Goal: Task Accomplishment & Management: Manage account settings

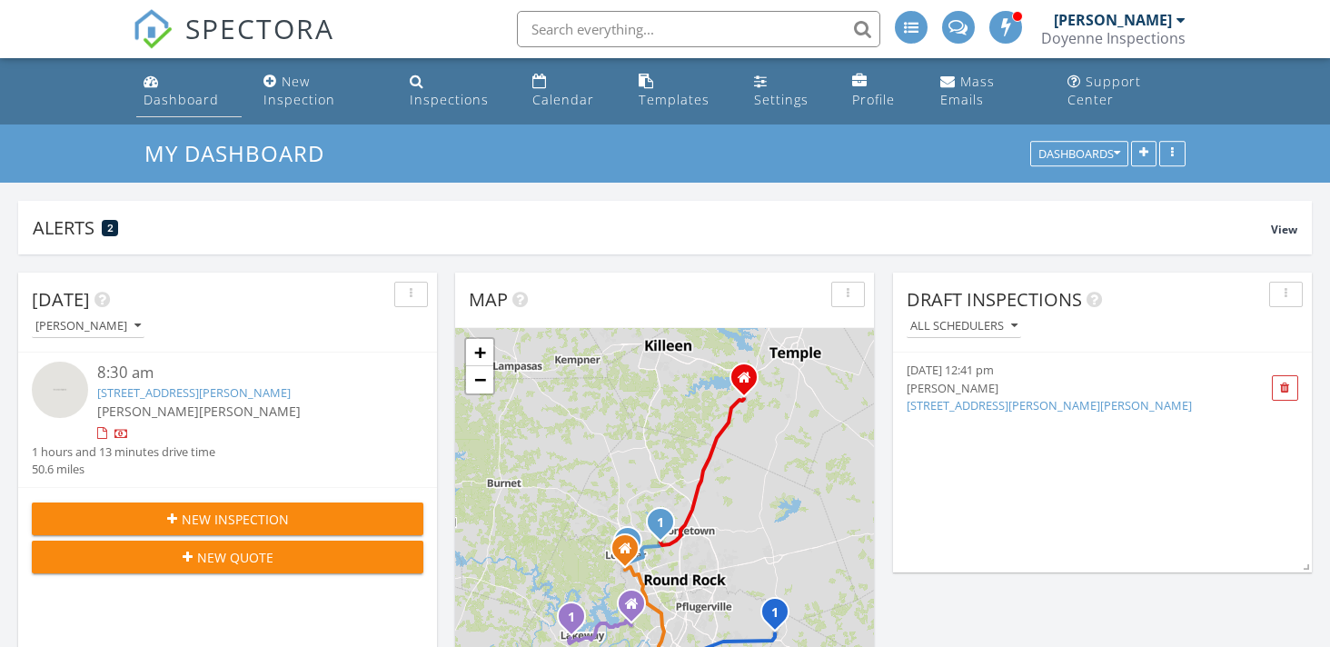
click at [213, 96] on div "Dashboard" at bounding box center [181, 99] width 75 height 17
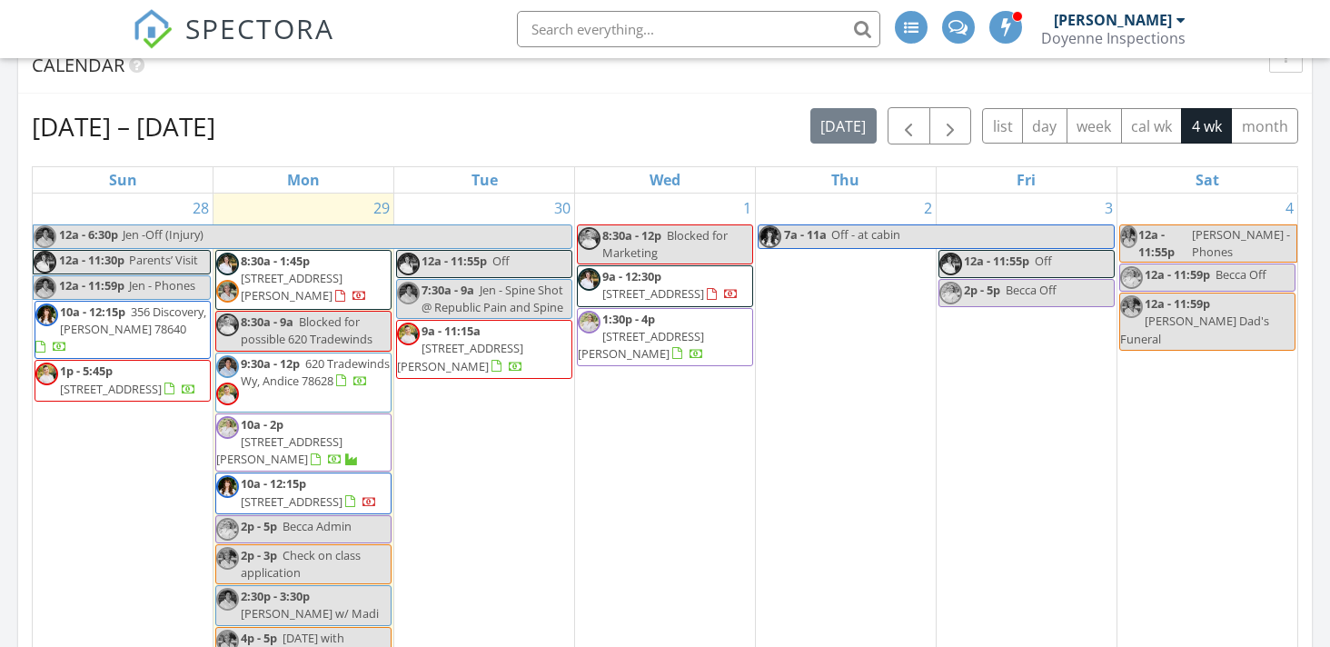
scroll to position [721, 0]
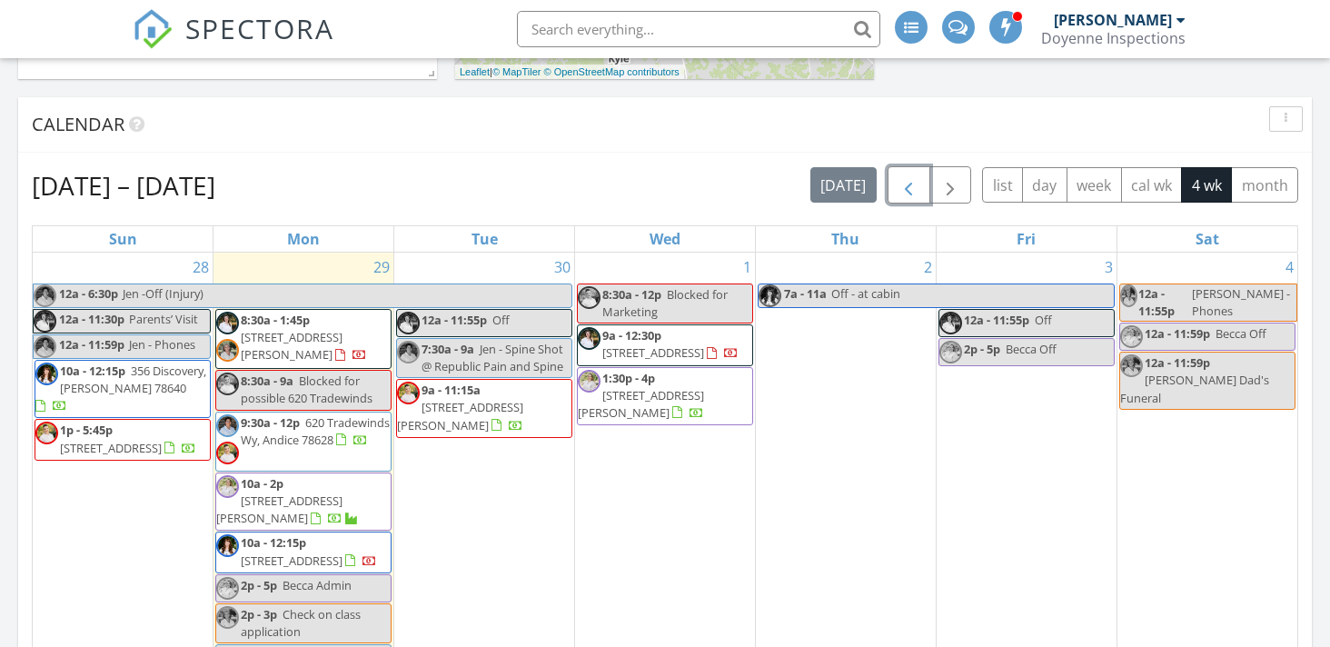
click at [919, 190] on span "button" at bounding box center [909, 185] width 22 height 22
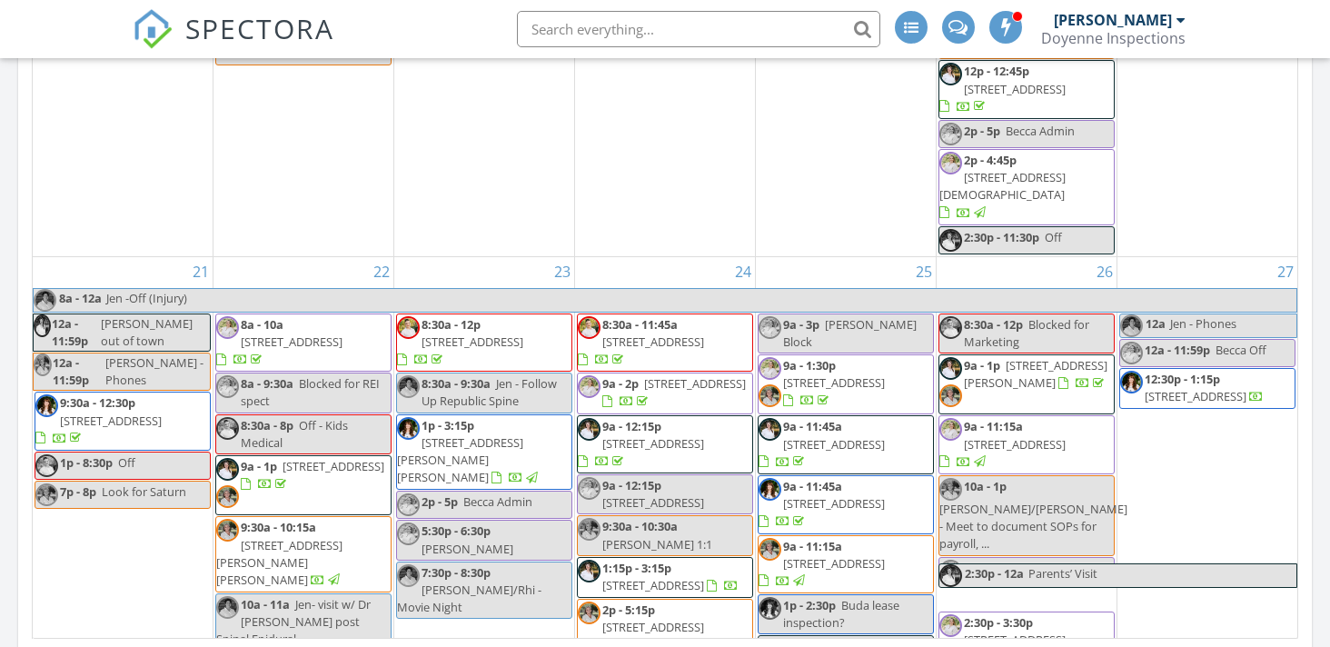
scroll to position [1048, 0]
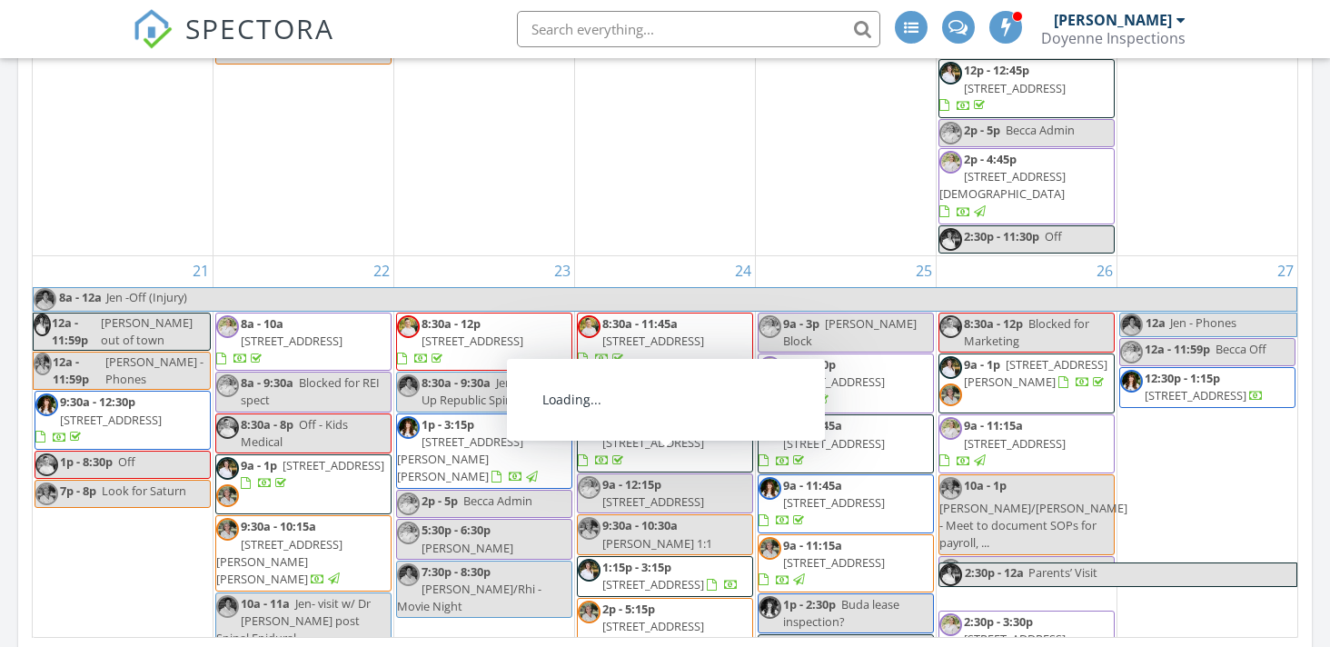
click at [704, 576] on span "9803 Timber Ridge Pass, Austin 78733" at bounding box center [653, 584] width 102 height 16
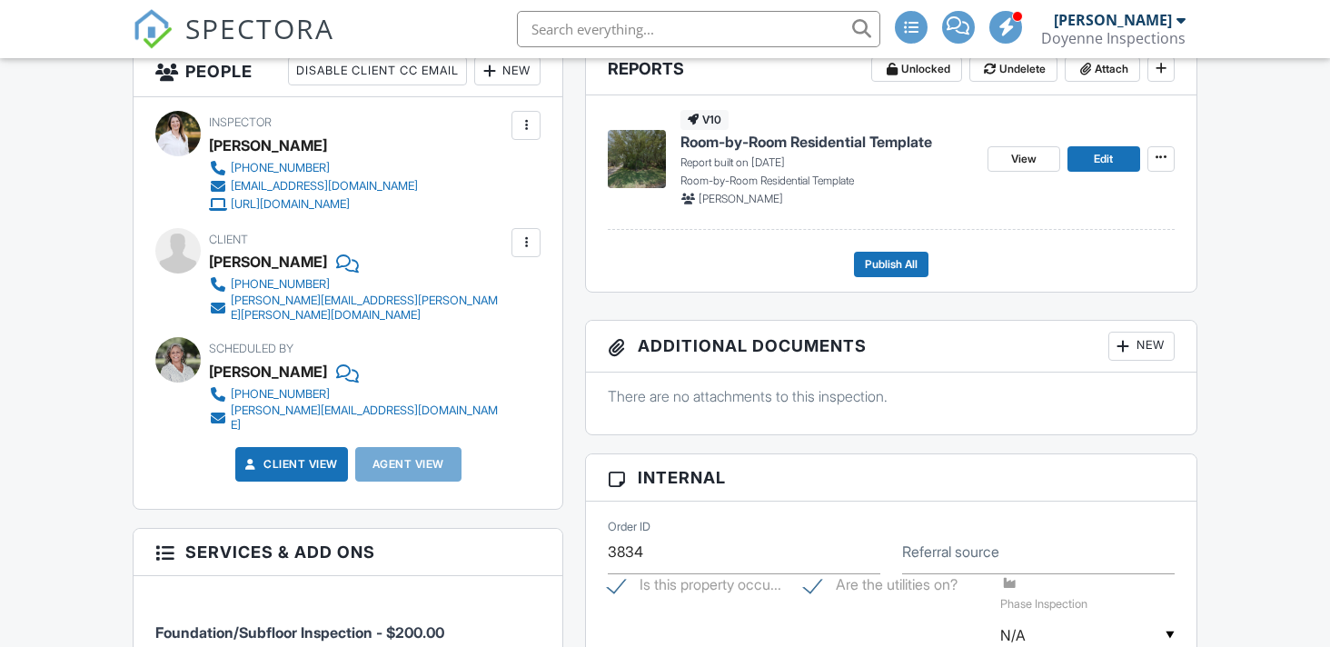
scroll to position [486, 0]
